Goal: Information Seeking & Learning: Learn about a topic

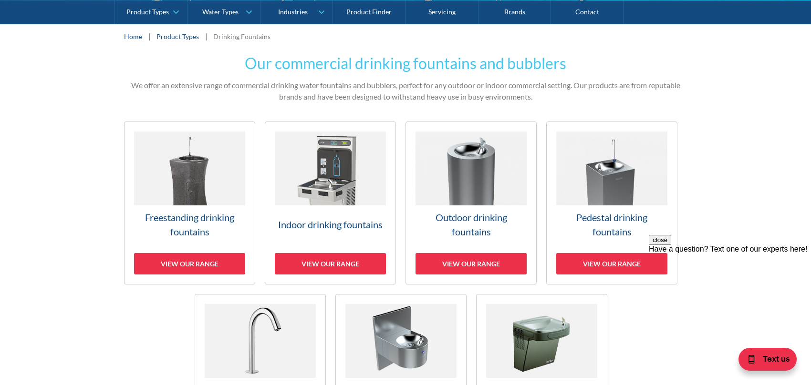
scroll to position [143, 0]
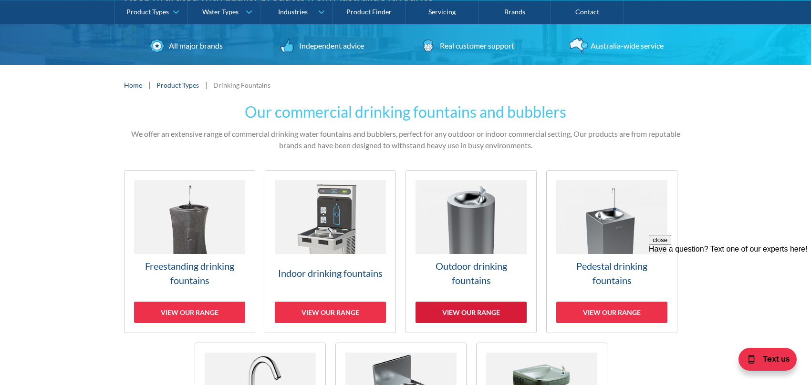
click at [472, 312] on div "View our range" at bounding box center [470, 312] width 111 height 21
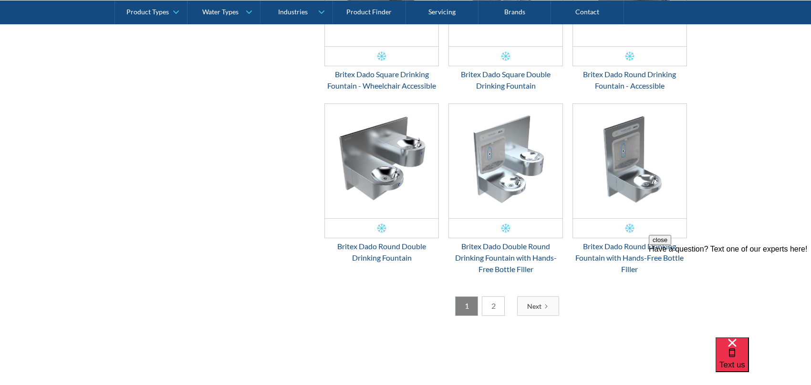
scroll to position [1545, 0]
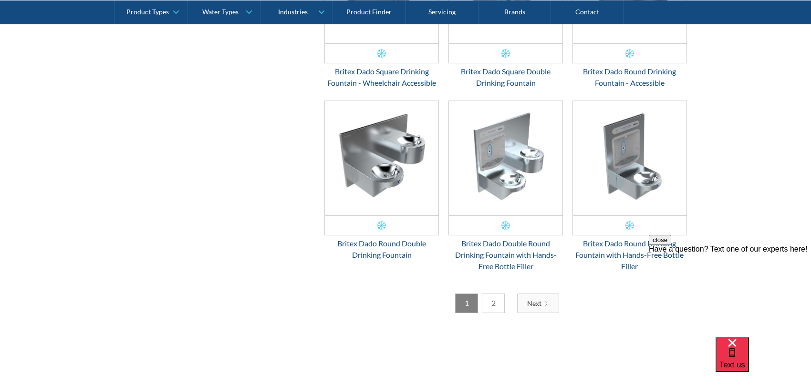
click at [491, 308] on link "2" at bounding box center [493, 304] width 23 height 20
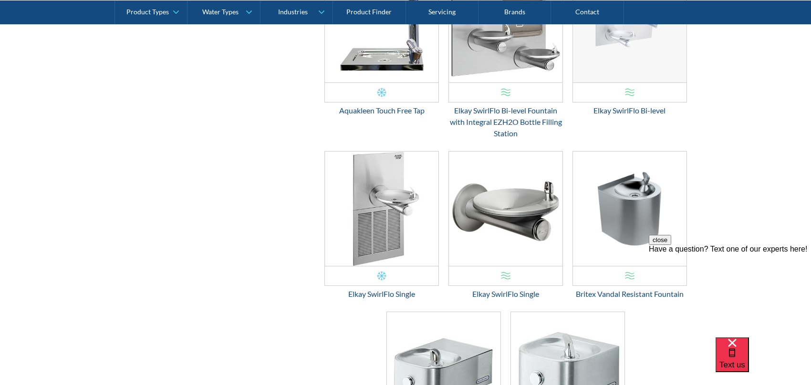
scroll to position [687, 0]
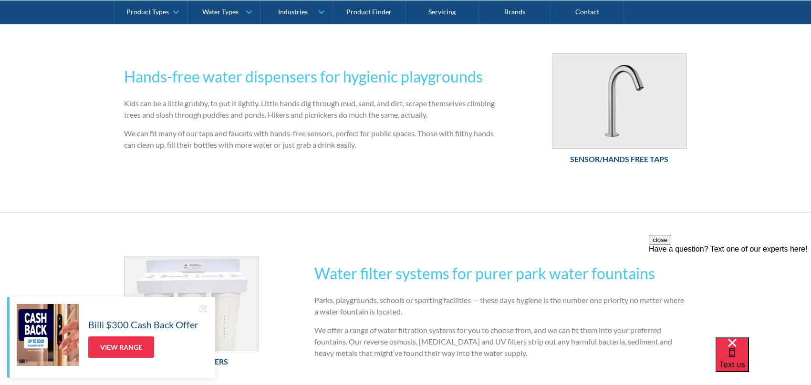
scroll to position [381, 0]
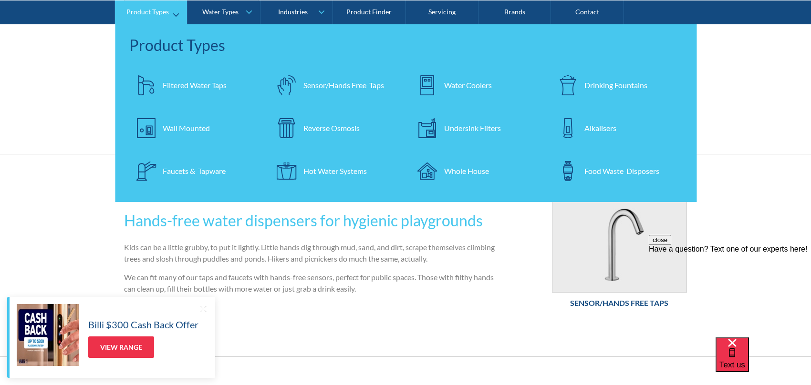
click at [600, 84] on div "Drinking Fountains" at bounding box center [615, 84] width 63 height 11
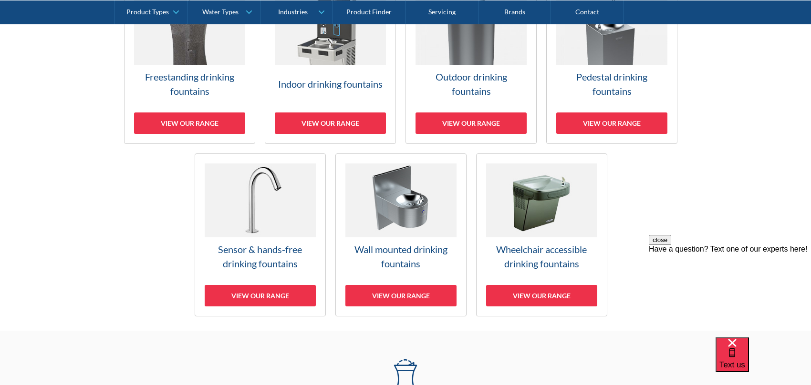
scroll to position [286, 0]
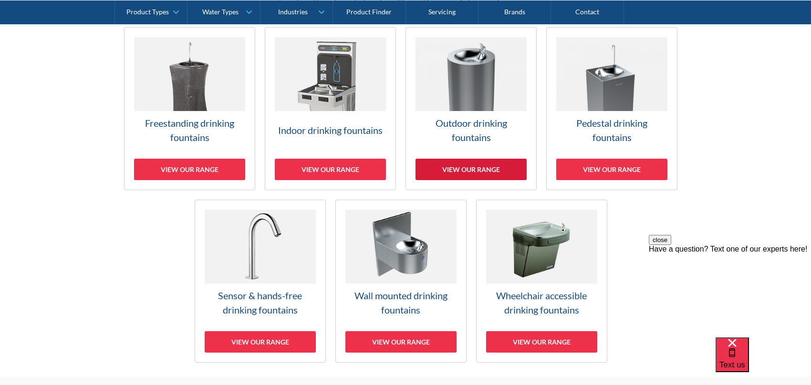
click at [476, 169] on div "View our range" at bounding box center [470, 169] width 111 height 21
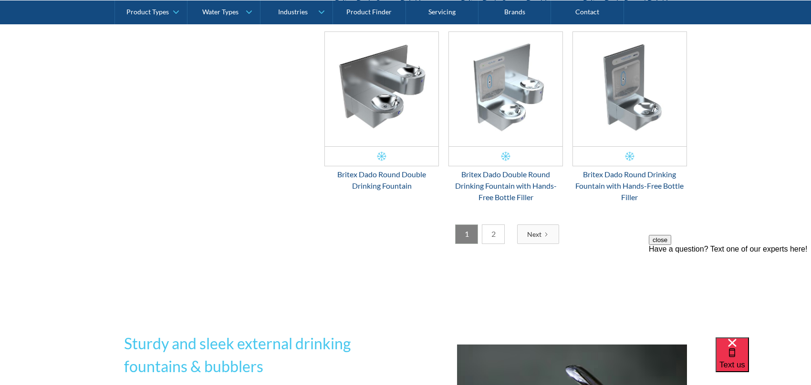
scroll to position [1640, 0]
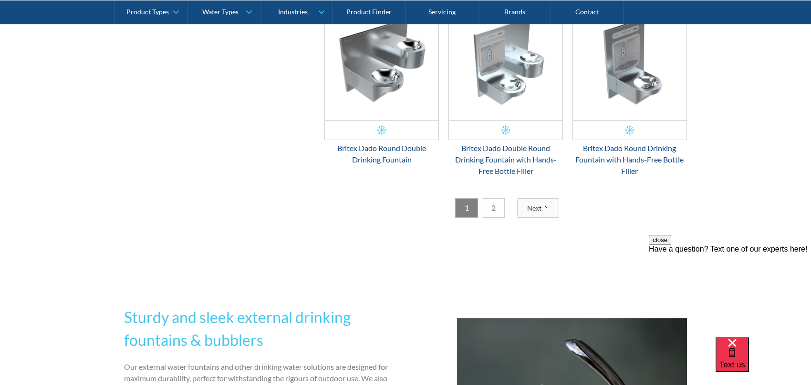
click at [491, 202] on link "2" at bounding box center [493, 208] width 23 height 20
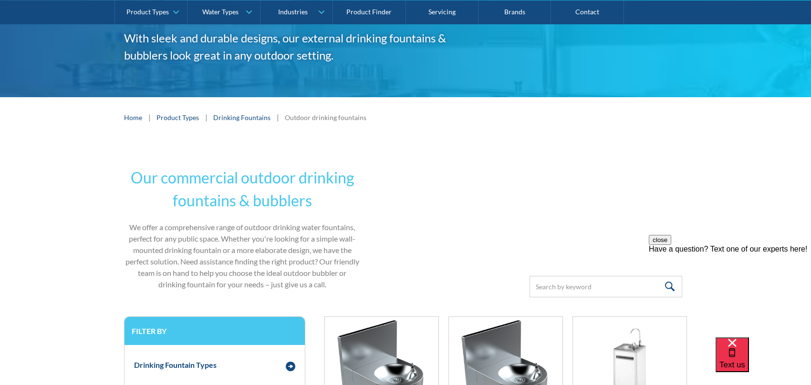
scroll to position [0, 0]
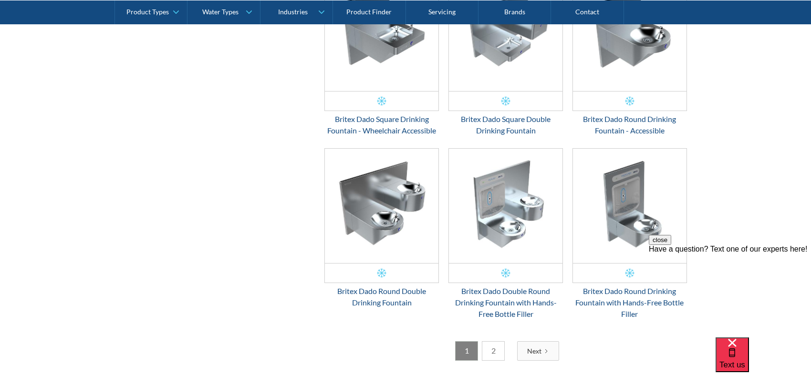
scroll to position [1735, 0]
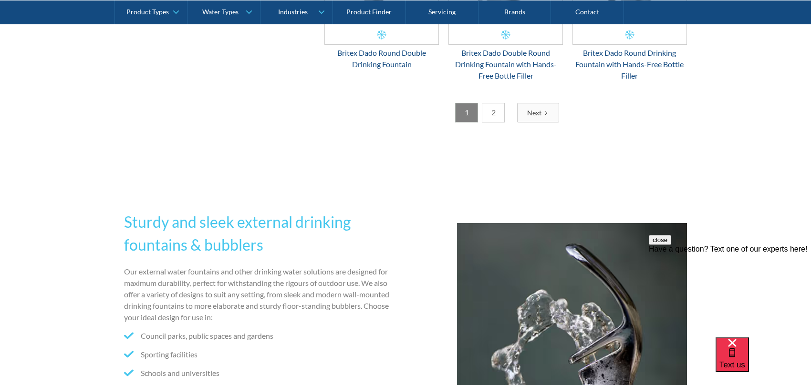
click at [493, 111] on link "2" at bounding box center [493, 113] width 23 height 20
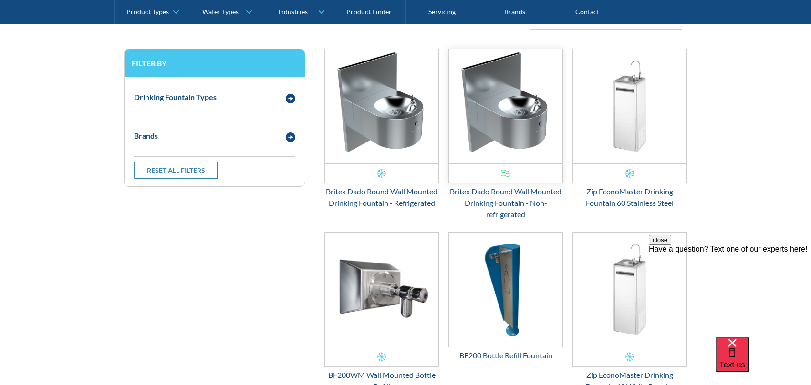
scroll to position [353, 0]
